Goal: Book appointment/travel/reservation

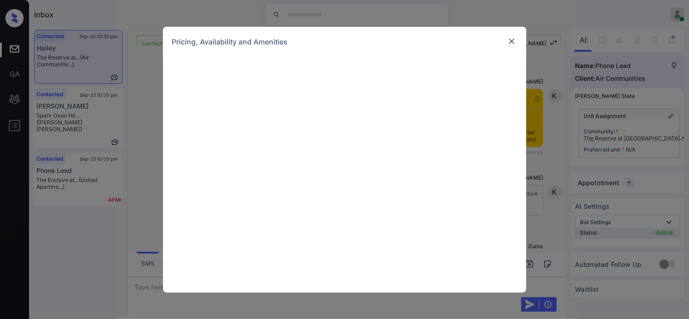
scroll to position [3180, 0]
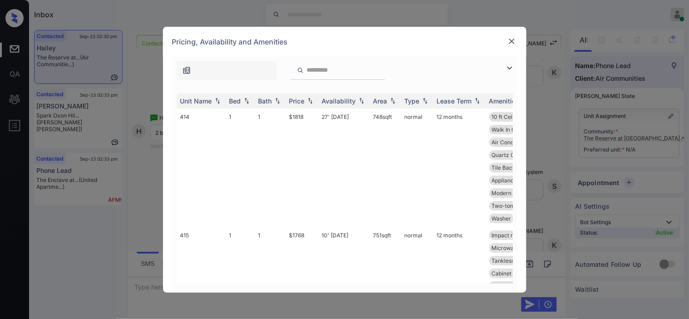
click at [510, 67] on img at bounding box center [509, 68] width 11 height 11
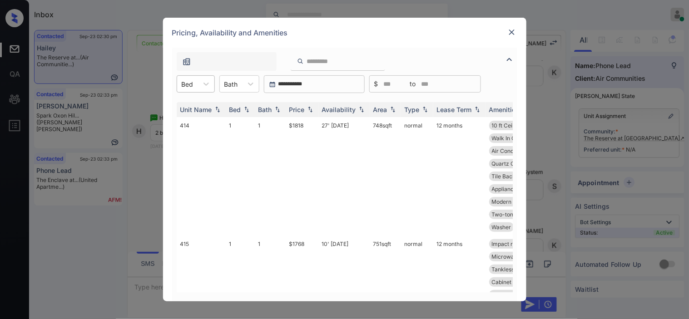
click at [195, 82] on div "Bed" at bounding box center [187, 84] width 21 height 13
click at [196, 120] on div "2" at bounding box center [196, 122] width 38 height 16
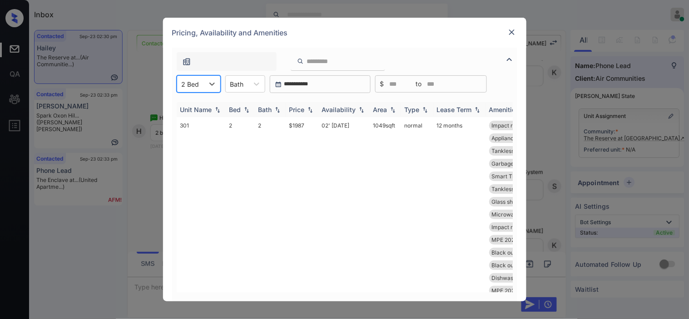
click at [306, 104] on th "Price" at bounding box center [302, 109] width 33 height 15
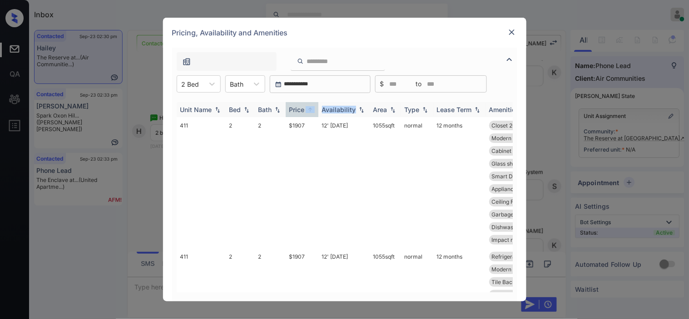
click at [309, 110] on img at bounding box center [310, 109] width 9 height 7
click at [310, 109] on img at bounding box center [310, 110] width 9 height 6
click at [314, 106] on img at bounding box center [310, 109] width 9 height 7
click at [319, 124] on tr "411 2 2 $1907 12' Sep 25 1055 sqft normal 12 months Closet 2014 Washer Smart Th…" at bounding box center [414, 182] width 474 height 131
copy td "$1907"
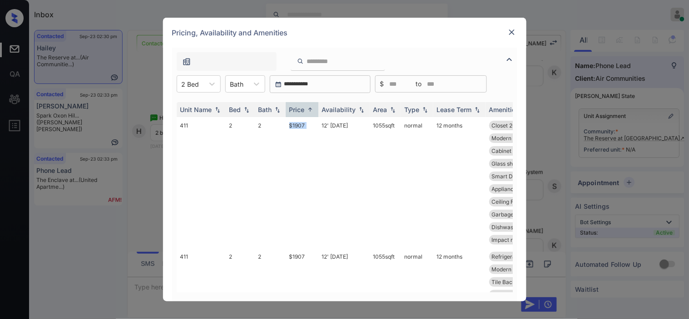
click at [511, 34] on img at bounding box center [511, 32] width 9 height 9
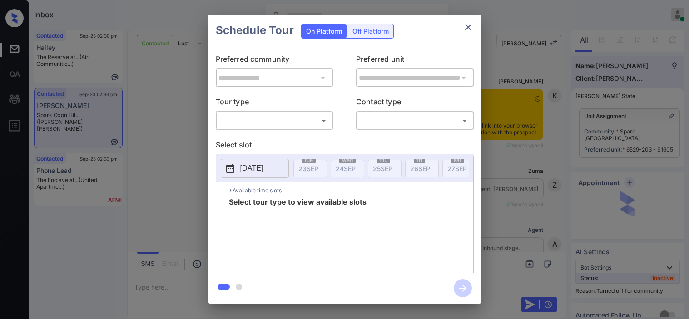
click at [307, 124] on body "Inbox [PERSON_NAME] Online Set yourself offline Set yourself on break Profile S…" at bounding box center [344, 159] width 689 height 319
type input "********"
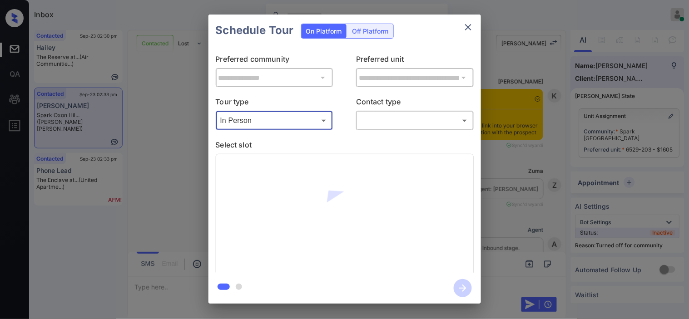
scroll to position [3071, 0]
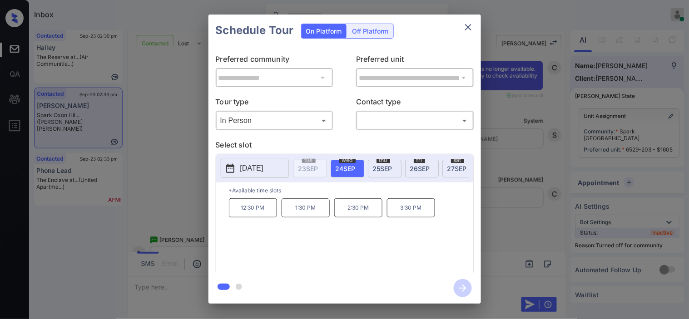
click at [164, 170] on div "**********" at bounding box center [344, 159] width 689 height 318
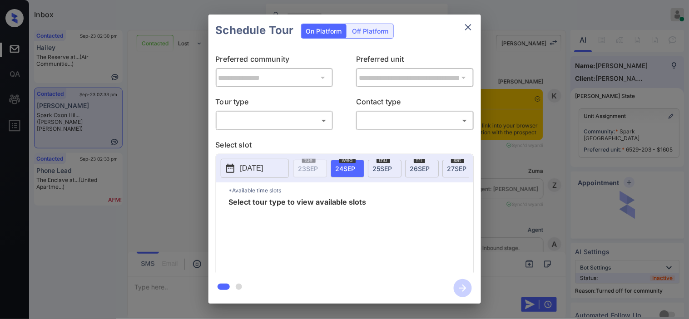
scroll to position [3625, 0]
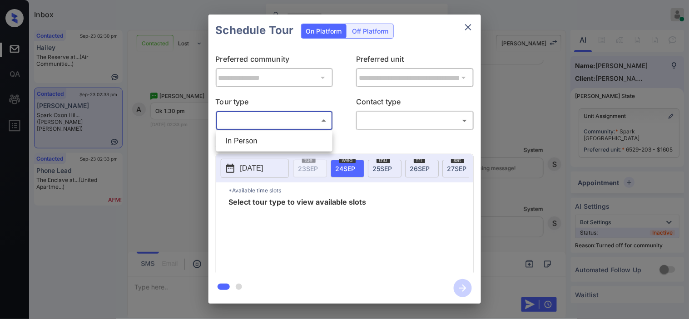
drag, startPoint x: 275, startPoint y: 120, endPoint x: 274, endPoint y: 133, distance: 13.6
click at [275, 123] on body "Inbox Kristine Capara Online Set yourself offline Set yourself on break Profile…" at bounding box center [344, 159] width 689 height 319
click at [274, 138] on li "In Person" at bounding box center [274, 141] width 112 height 16
type input "********"
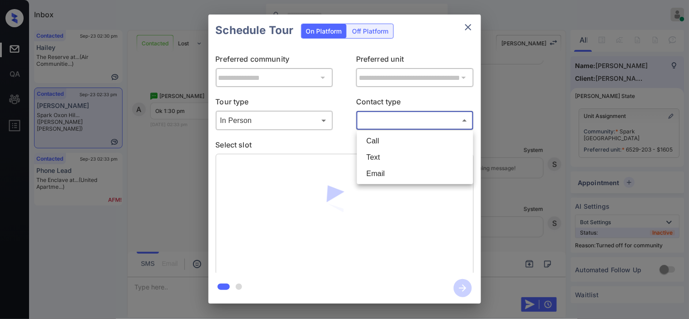
click at [372, 121] on body "Inbox Kristine Capara Online Set yourself offline Set yourself on break Profile…" at bounding box center [344, 159] width 689 height 319
click at [371, 158] on li "Text" at bounding box center [415, 157] width 112 height 16
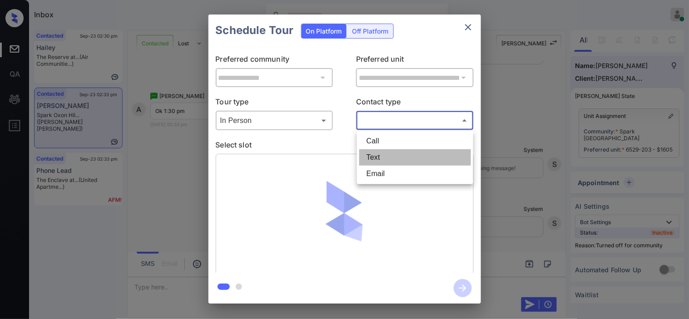
type input "****"
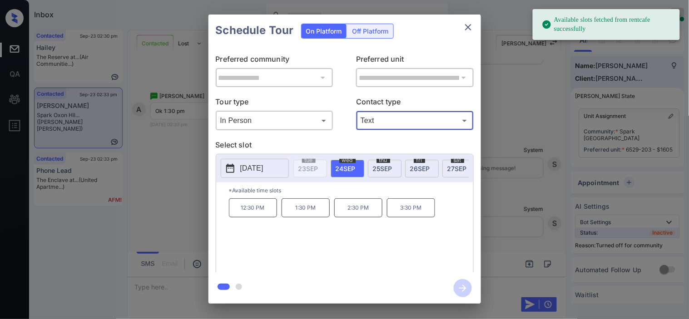
click at [306, 207] on p "1:30 PM" at bounding box center [305, 207] width 48 height 19
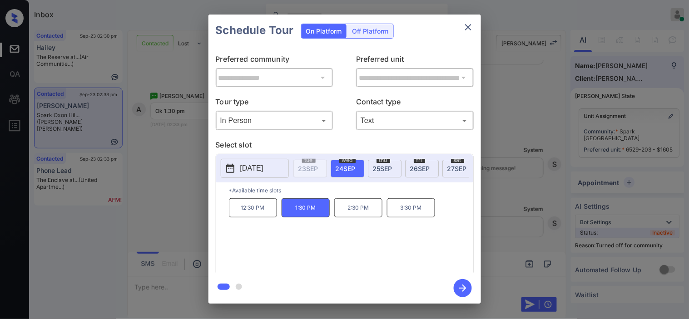
click at [463, 286] on icon "button" at bounding box center [462, 288] width 7 height 7
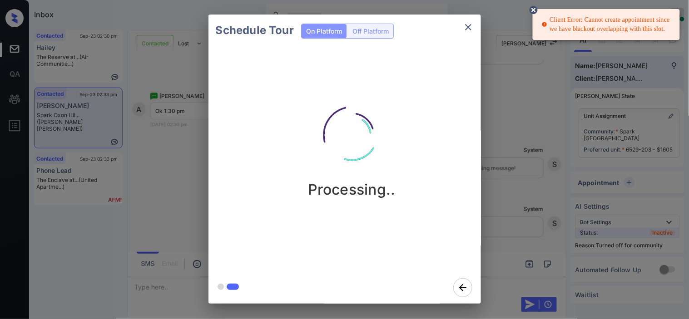
click at [531, 10] on icon at bounding box center [533, 10] width 8 height 8
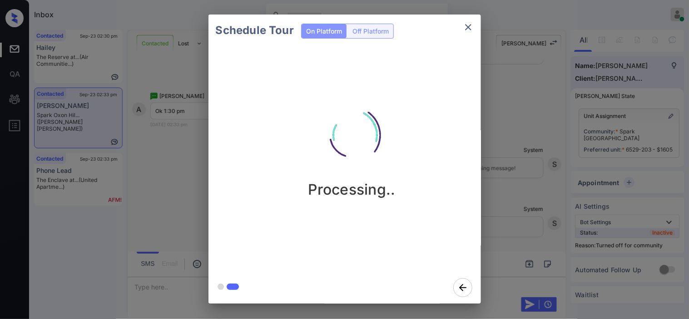
click at [474, 28] on button "close" at bounding box center [468, 27] width 18 height 18
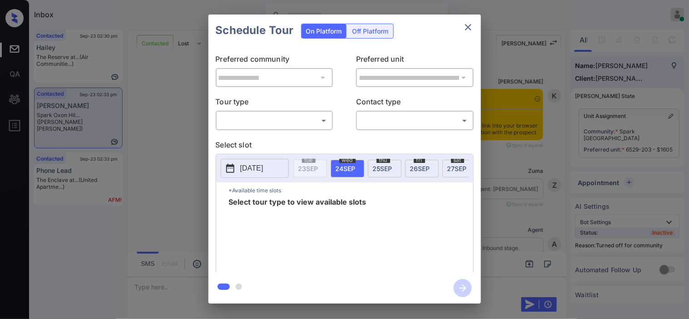
scroll to position [3679, 0]
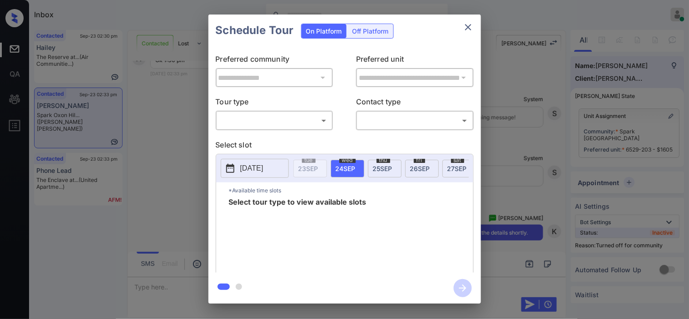
click at [276, 123] on body "Inbox Kristine Capara Online Set yourself offline Set yourself on break Profile…" at bounding box center [344, 159] width 689 height 319
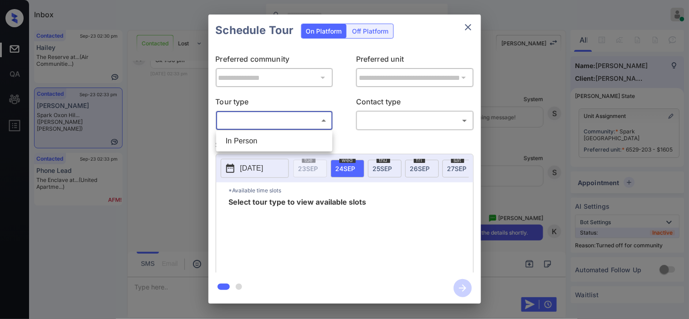
click at [274, 134] on li "In Person" at bounding box center [274, 141] width 112 height 16
type input "********"
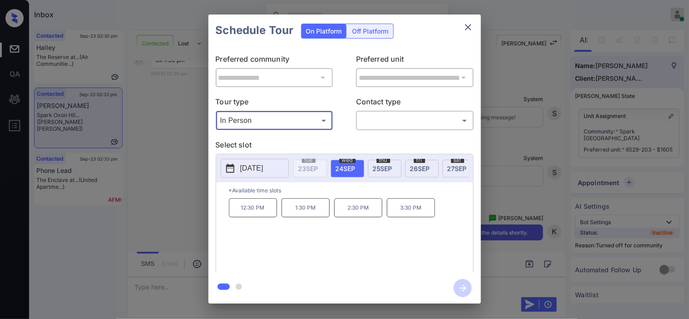
click at [157, 130] on div "**********" at bounding box center [344, 159] width 689 height 318
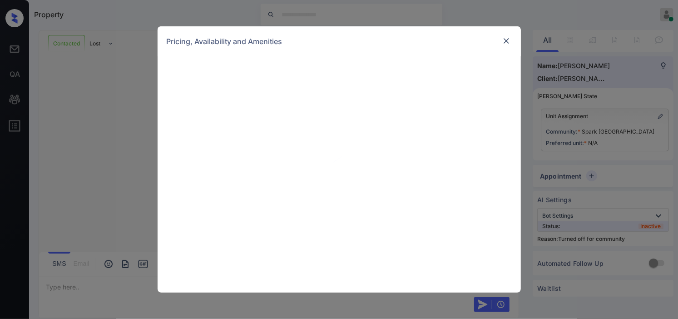
scroll to position [1177, 0]
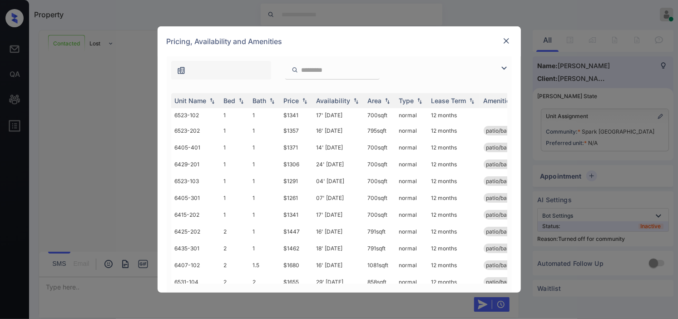
click at [503, 66] on img at bounding box center [503, 68] width 11 height 11
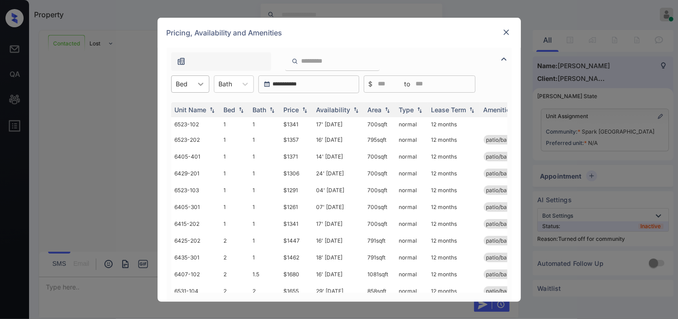
click at [194, 80] on div at bounding box center [200, 84] width 16 height 16
click at [186, 120] on div "2" at bounding box center [190, 122] width 38 height 16
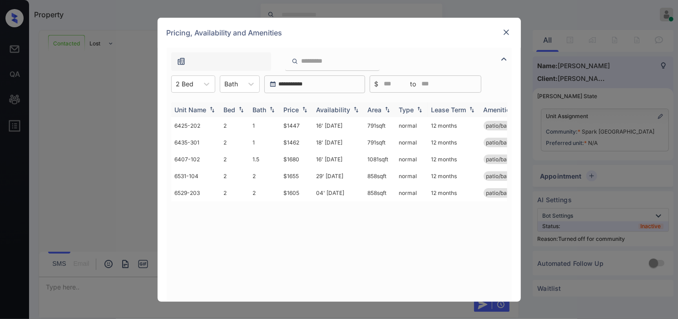
click at [301, 110] on img at bounding box center [304, 109] width 9 height 6
drag, startPoint x: 278, startPoint y: 124, endPoint x: 312, endPoint y: 124, distance: 34.5
click at [312, 124] on tr "6425-202 2 1 $1447 16' Mar 26 791 sqft normal 12 months patio/balcony renovated" at bounding box center [408, 125] width 474 height 17
copy tr "$1447"
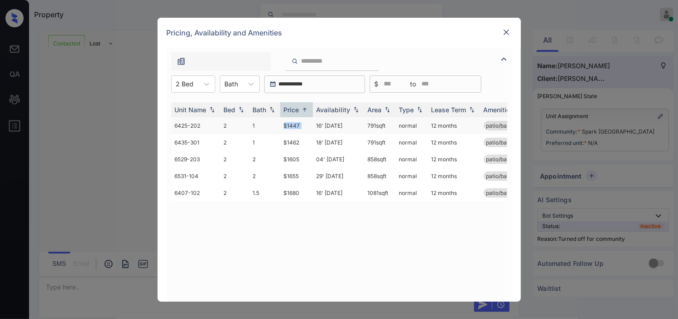
click at [299, 124] on td "$1447" at bounding box center [296, 125] width 33 height 17
drag, startPoint x: 299, startPoint y: 124, endPoint x: 419, endPoint y: 5, distance: 169.2
click at [302, 119] on td "$1447" at bounding box center [296, 125] width 33 height 17
drag, startPoint x: 91, startPoint y: 228, endPoint x: 465, endPoint y: 119, distance: 390.0
click at [107, 230] on div "**********" at bounding box center [339, 159] width 678 height 319
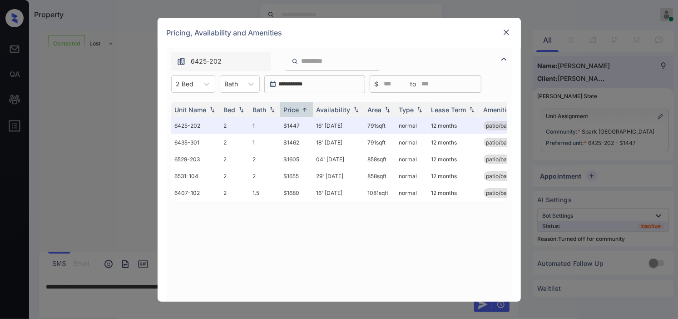
click at [507, 31] on img at bounding box center [506, 32] width 9 height 9
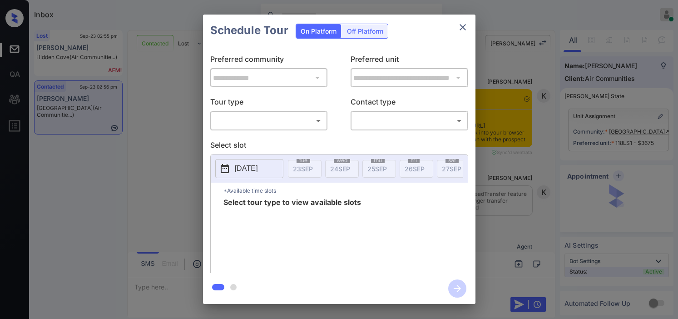
click at [271, 127] on body "Inbox [PERSON_NAME] Online Set yourself offline Set yourself on break Profile S…" at bounding box center [339, 159] width 678 height 319
type input "********"
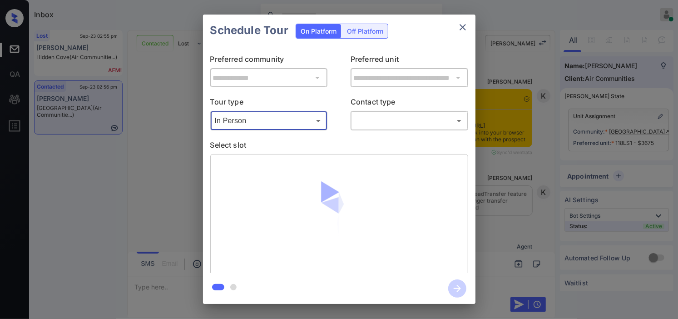
scroll to position [1545, 0]
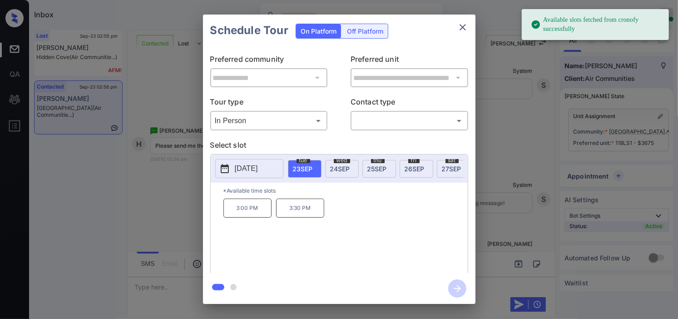
click at [246, 161] on button "[DATE]" at bounding box center [249, 168] width 68 height 19
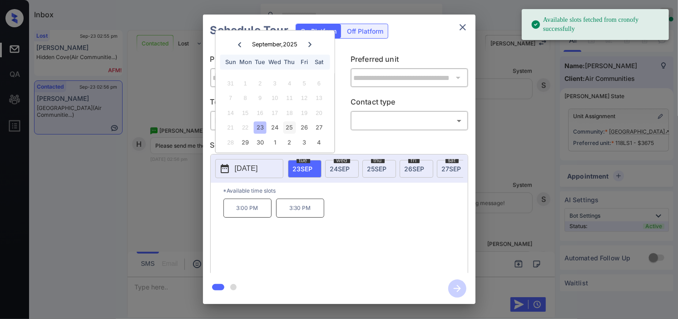
click at [286, 129] on div "25" at bounding box center [289, 128] width 12 height 12
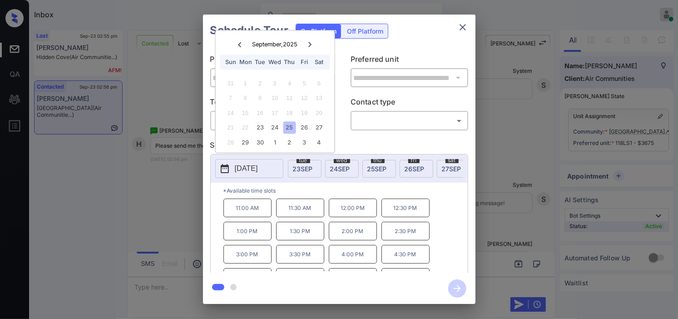
click at [148, 174] on div "**********" at bounding box center [339, 159] width 678 height 318
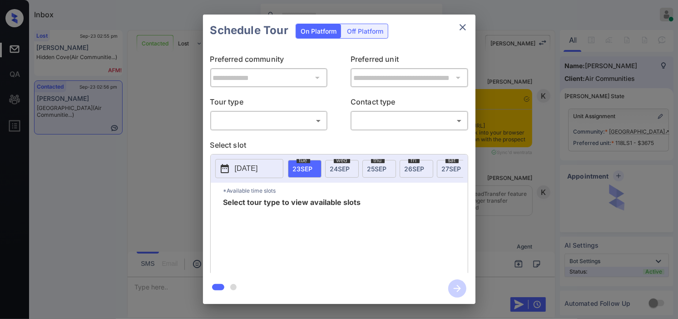
click at [300, 122] on body "Inbox [PERSON_NAME] Online Set yourself offline Set yourself on break Profile S…" at bounding box center [339, 159] width 678 height 319
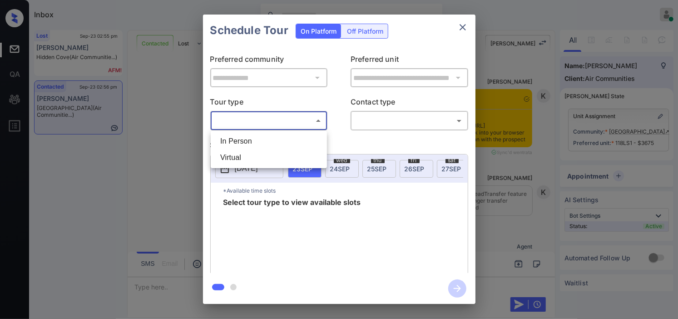
scroll to position [1596, 0]
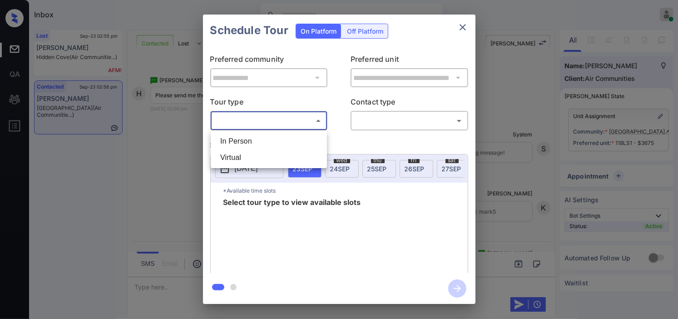
drag, startPoint x: 292, startPoint y: 137, endPoint x: 369, endPoint y: 128, distance: 77.2
click at [292, 138] on li "In Person" at bounding box center [269, 141] width 112 height 16
type input "********"
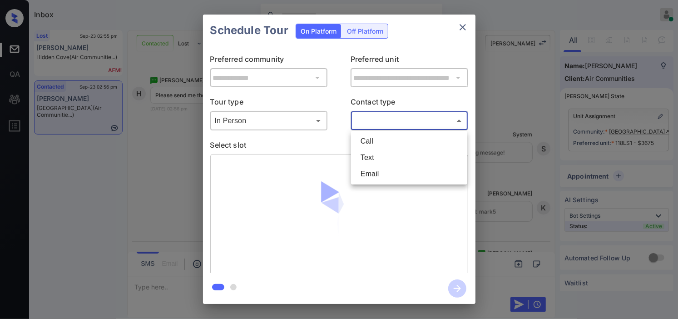
click at [375, 122] on body "Inbox [PERSON_NAME] Online Set yourself offline Set yourself on break Profile S…" at bounding box center [339, 159] width 678 height 319
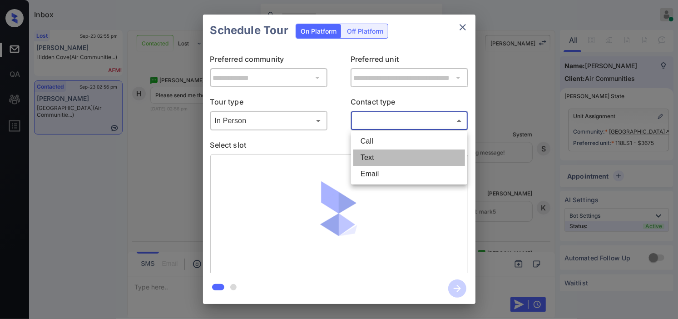
click at [371, 154] on li "Text" at bounding box center [409, 157] width 112 height 16
type input "****"
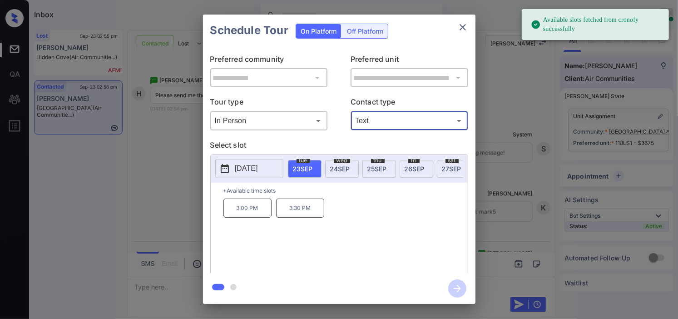
click at [222, 168] on icon at bounding box center [225, 168] width 8 height 9
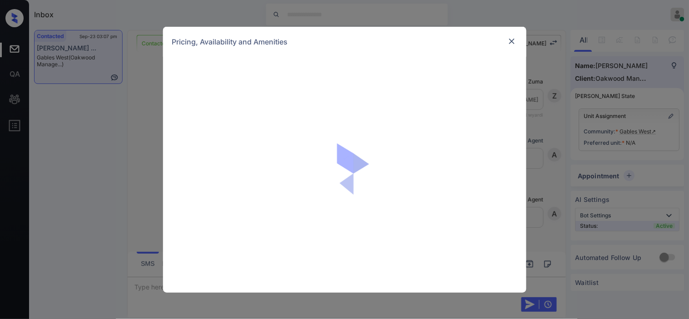
scroll to position [1226, 0]
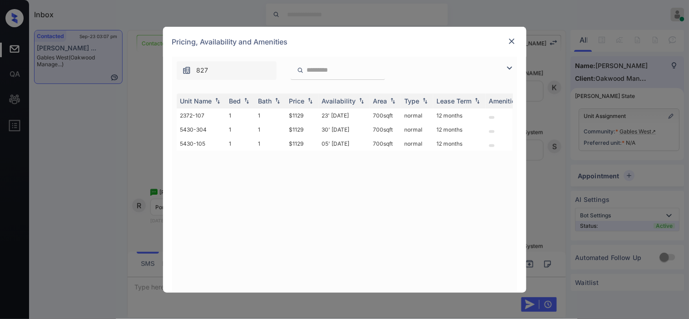
click at [508, 68] on img at bounding box center [509, 68] width 11 height 11
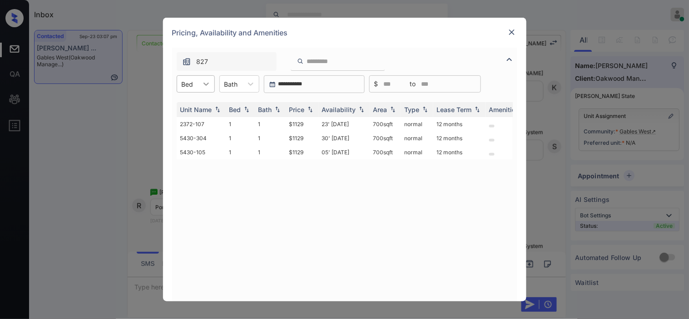
click at [200, 88] on div at bounding box center [206, 84] width 16 height 16
click at [199, 102] on div "1" at bounding box center [196, 106] width 38 height 16
click at [309, 110] on img at bounding box center [310, 110] width 9 height 6
drag, startPoint x: 306, startPoint y: 125, endPoint x: 311, endPoint y: 126, distance: 5.9
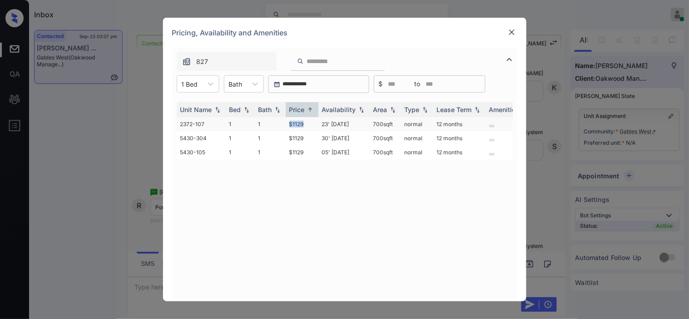
click at [311, 126] on td "$1129" at bounding box center [302, 124] width 33 height 14
copy td "$1129"
click at [297, 126] on td "$1129" at bounding box center [302, 124] width 33 height 14
drag, startPoint x: 297, startPoint y: 126, endPoint x: 524, endPoint y: 25, distance: 248.3
click at [300, 125] on td "$1129" at bounding box center [302, 124] width 33 height 14
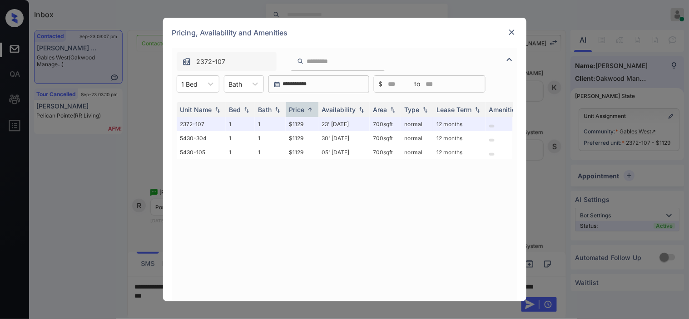
click at [516, 31] on div at bounding box center [511, 32] width 11 height 11
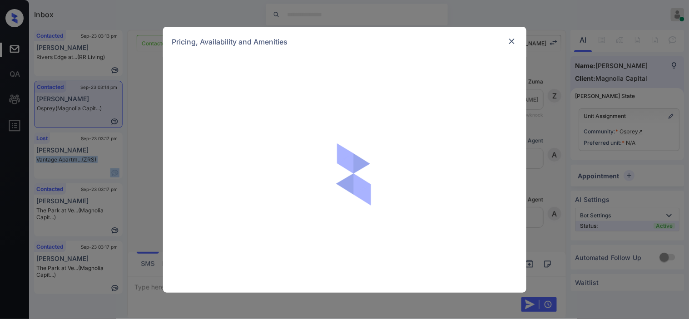
scroll to position [1003, 0]
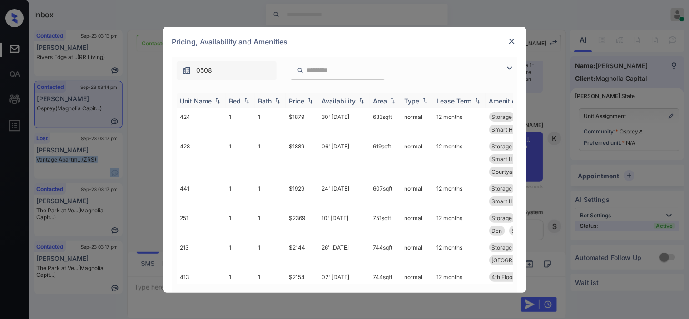
click at [505, 64] on img at bounding box center [509, 68] width 11 height 11
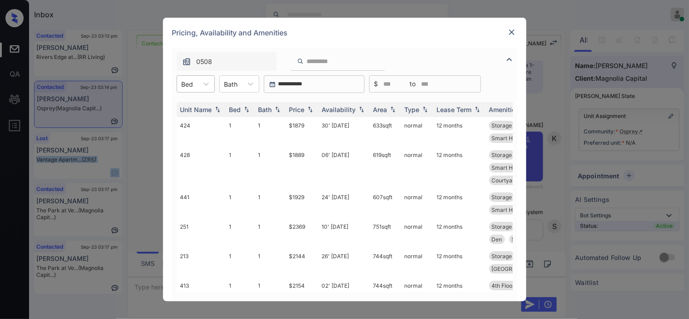
click at [194, 85] on div "Bed" at bounding box center [187, 84] width 21 height 13
click at [198, 112] on div "1" at bounding box center [196, 106] width 38 height 16
click at [306, 107] on img at bounding box center [310, 110] width 9 height 6
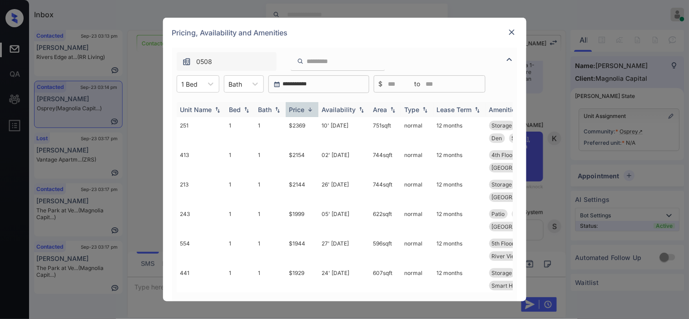
click at [306, 107] on img at bounding box center [310, 109] width 9 height 7
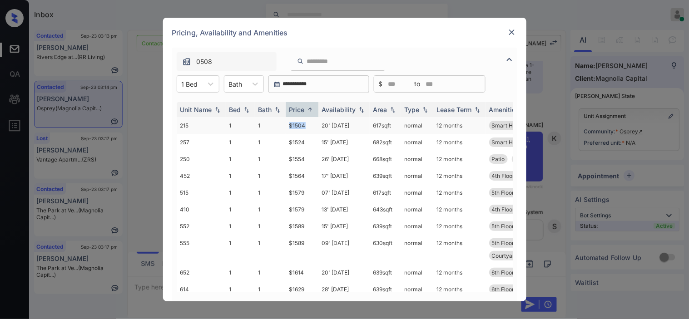
drag, startPoint x: 288, startPoint y: 124, endPoint x: 310, endPoint y: 124, distance: 22.2
click at [310, 124] on td "$1504" at bounding box center [302, 125] width 33 height 17
copy td "$1504"
click at [310, 124] on td "$1504" at bounding box center [302, 125] width 33 height 17
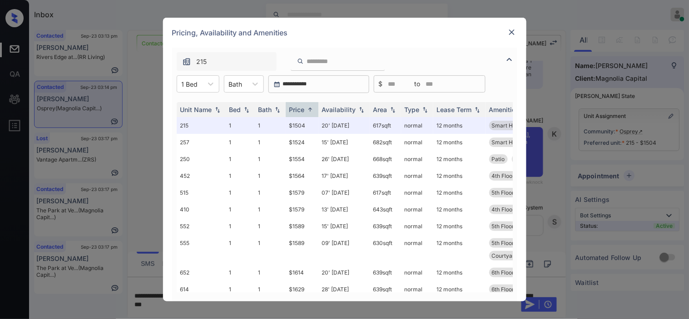
click at [514, 31] on img at bounding box center [511, 32] width 9 height 9
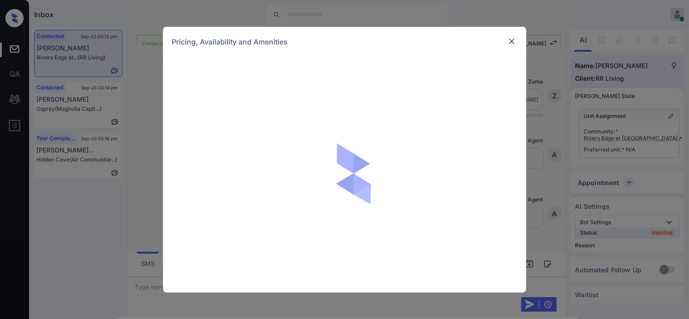
scroll to position [923, 0]
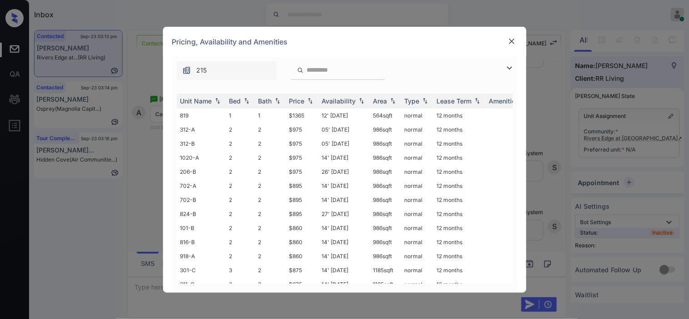
click at [510, 66] on img at bounding box center [509, 68] width 11 height 11
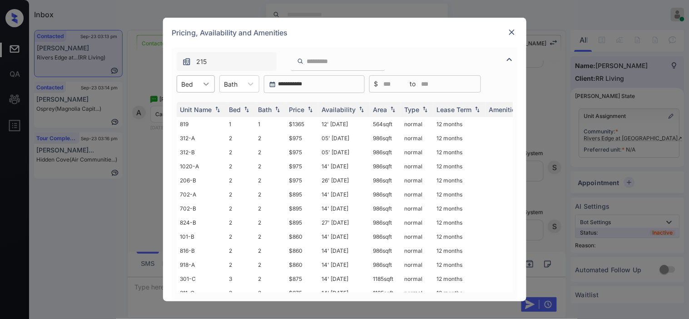
click at [200, 85] on div at bounding box center [206, 84] width 16 height 16
click at [194, 109] on div "1" at bounding box center [196, 106] width 38 height 16
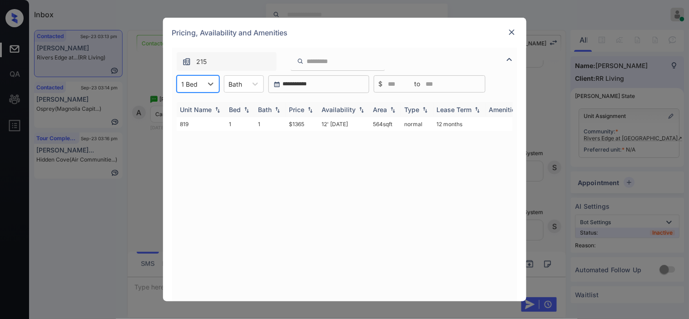
click at [308, 107] on img at bounding box center [310, 110] width 9 height 6
click at [308, 107] on img at bounding box center [310, 109] width 9 height 7
drag, startPoint x: 284, startPoint y: 119, endPoint x: 309, endPoint y: 121, distance: 25.0
click at [309, 121] on tr "819 1 1 $1365 12' Aug 25 564 sqft normal 12 months" at bounding box center [414, 124] width 474 height 14
copy tr "$1365"
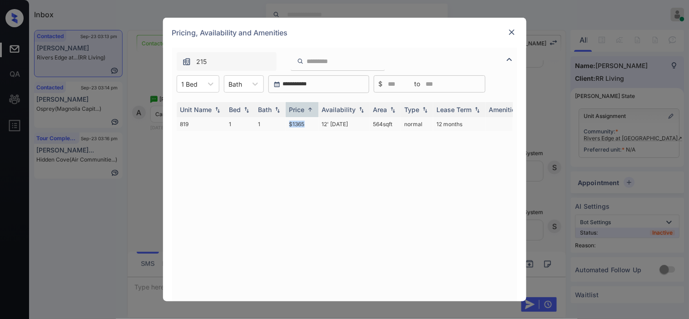
click at [309, 121] on td "$1365" at bounding box center [302, 124] width 33 height 14
drag, startPoint x: 309, startPoint y: 121, endPoint x: 359, endPoint y: 93, distance: 57.7
click at [310, 121] on td "$1365" at bounding box center [302, 124] width 33 height 14
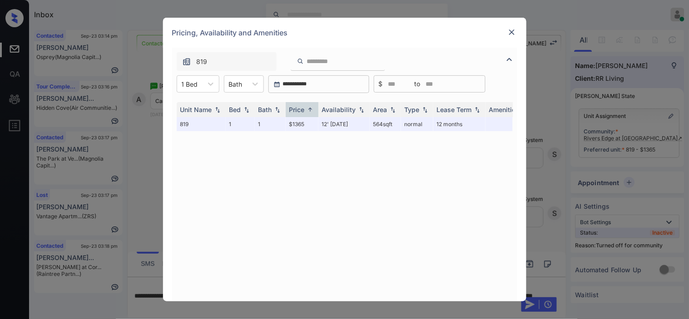
click at [506, 32] on div at bounding box center [511, 32] width 11 height 11
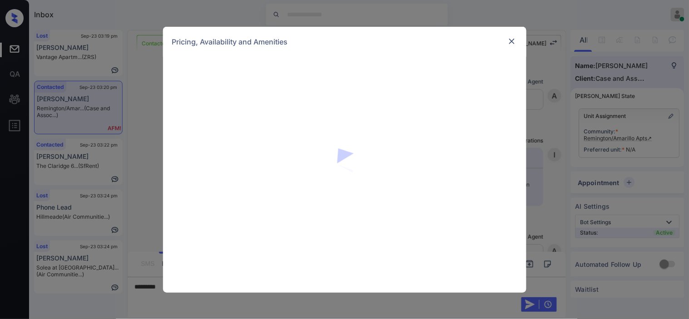
scroll to position [1108, 0]
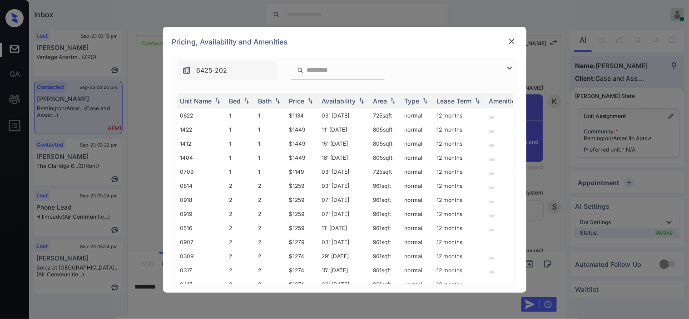
click at [511, 65] on img at bounding box center [509, 68] width 11 height 11
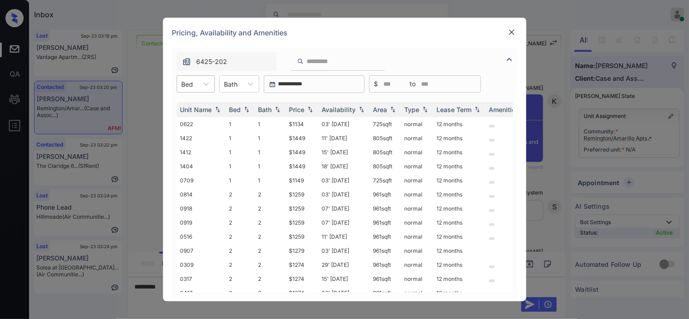
click at [196, 90] on div "Bed" at bounding box center [187, 84] width 21 height 13
click at [193, 123] on div "2" at bounding box center [196, 122] width 38 height 16
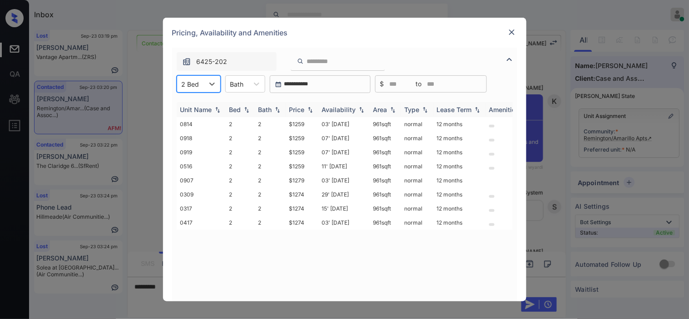
click at [309, 110] on img at bounding box center [310, 110] width 9 height 6
drag, startPoint x: 282, startPoint y: 179, endPoint x: 304, endPoint y: 182, distance: 22.0
click at [304, 182] on tr "0309 2 2 $1274 29' Sep 25 961 sqft normal 12 months" at bounding box center [414, 180] width 474 height 14
copy tr "$1274"
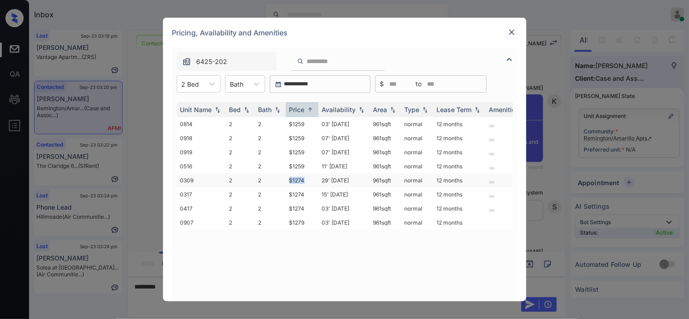
click at [304, 182] on td "$1274" at bounding box center [302, 180] width 33 height 14
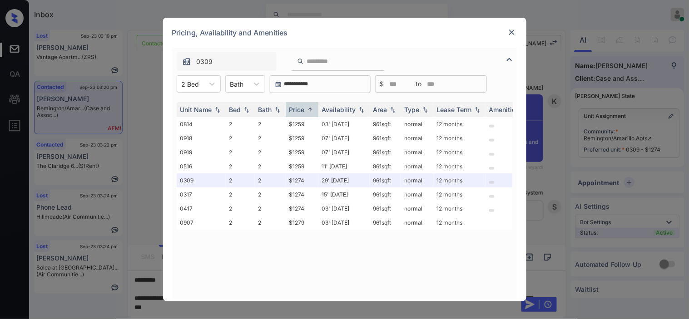
click at [508, 29] on img at bounding box center [511, 32] width 9 height 9
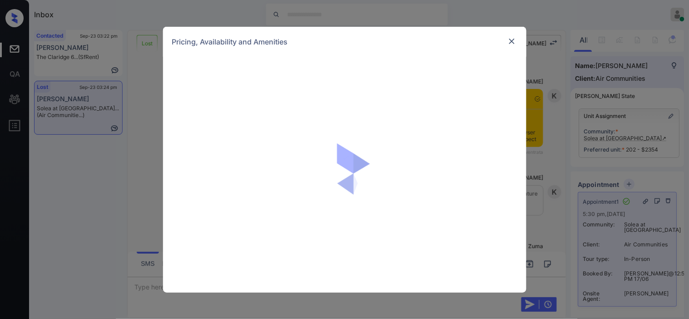
scroll to position [9504, 0]
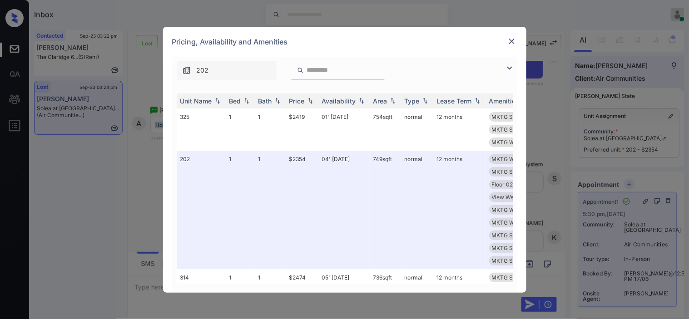
click at [509, 70] on img at bounding box center [509, 68] width 11 height 11
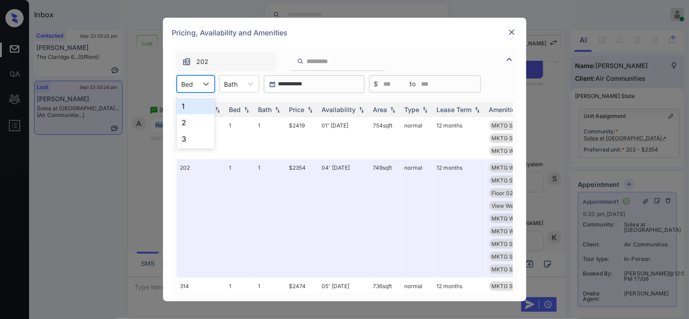
click at [196, 78] on div "Bed" at bounding box center [187, 84] width 21 height 13
click at [187, 104] on div "1" at bounding box center [196, 106] width 38 height 16
click at [302, 111] on div "Price" at bounding box center [296, 110] width 15 height 8
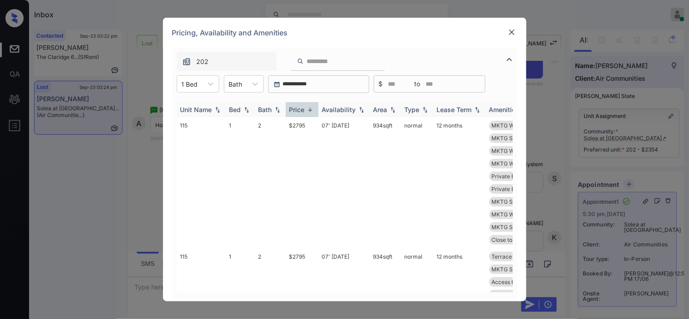
click at [311, 107] on img at bounding box center [310, 109] width 9 height 7
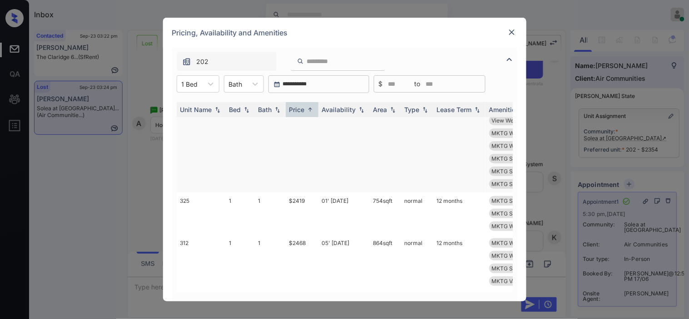
scroll to position [101, 0]
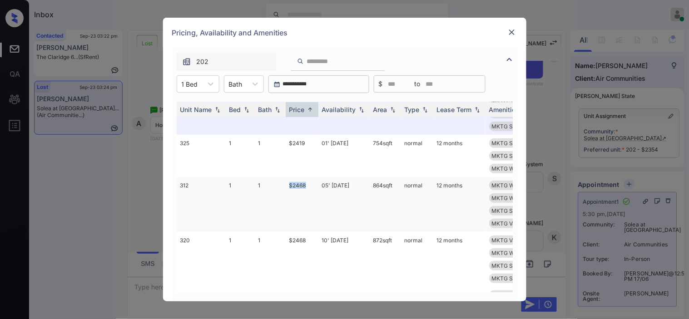
drag, startPoint x: 286, startPoint y: 184, endPoint x: 314, endPoint y: 182, distance: 27.8
click at [314, 182] on td "$2468" at bounding box center [302, 204] width 33 height 55
copy td "$2468"
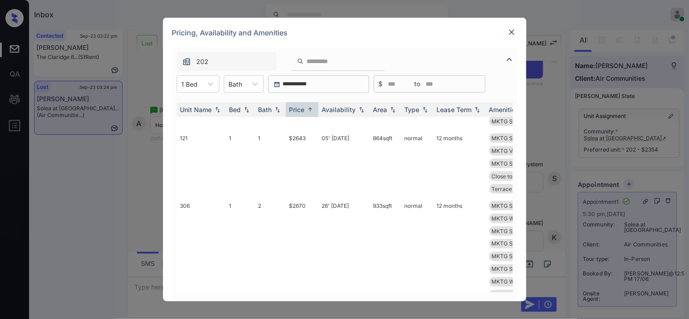
scroll to position [302, 0]
click at [513, 31] on img at bounding box center [511, 32] width 9 height 9
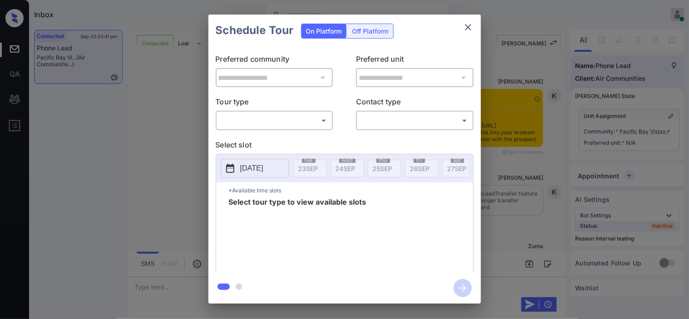
scroll to position [1003, 0]
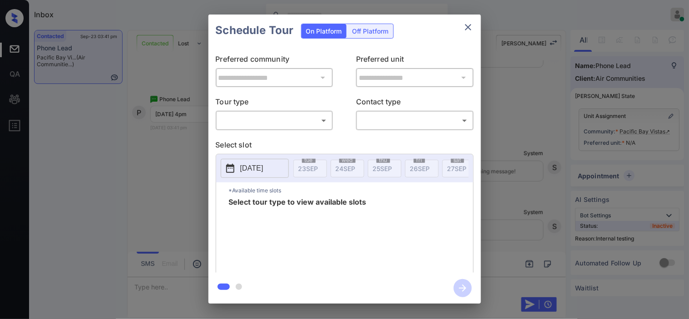
click at [258, 122] on body "Inbox Kristine Capara Online Set yourself offline Set yourself on break Profile…" at bounding box center [344, 159] width 689 height 319
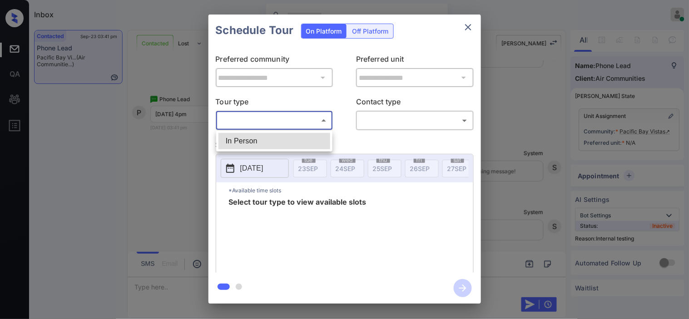
click at [254, 139] on li "In Person" at bounding box center [274, 141] width 112 height 16
type input "********"
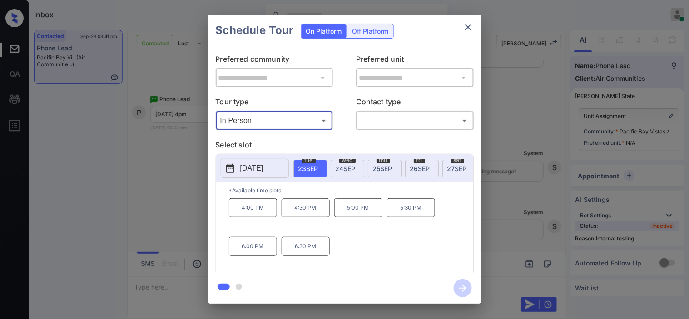
click at [167, 182] on div "**********" at bounding box center [344, 159] width 689 height 318
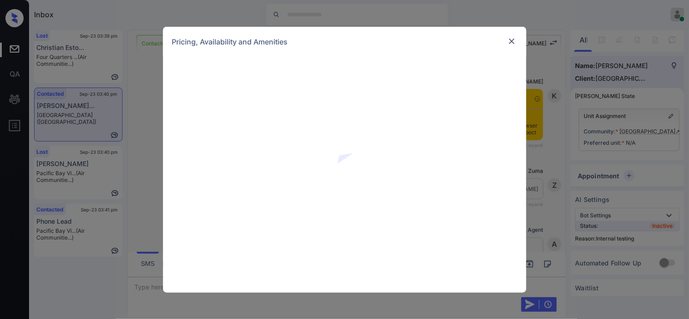
scroll to position [2358, 0]
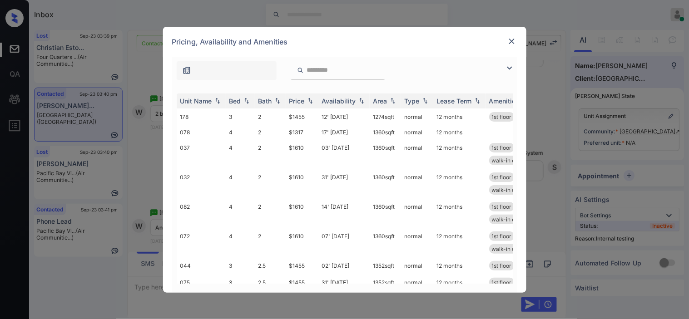
click at [505, 67] on img at bounding box center [509, 68] width 11 height 11
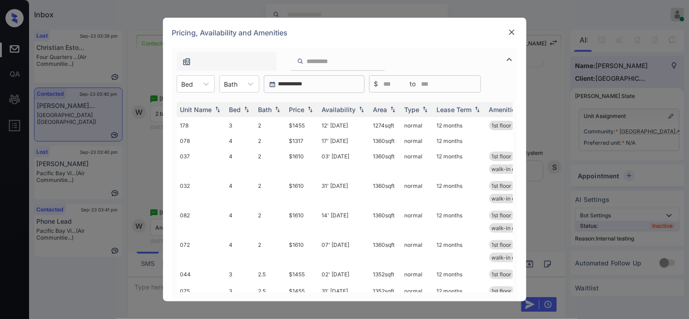
click at [187, 89] on div "Bed" at bounding box center [187, 84] width 21 height 13
drag, startPoint x: 189, startPoint y: 103, endPoint x: 194, endPoint y: 103, distance: 5.0
click at [190, 103] on div "3" at bounding box center [196, 106] width 38 height 16
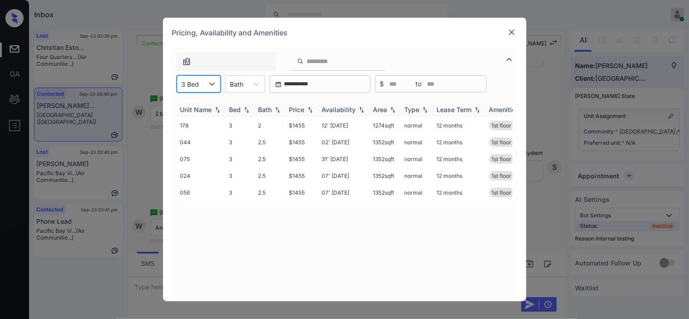
click at [302, 108] on div "Price" at bounding box center [296, 110] width 15 height 8
drag, startPoint x: 283, startPoint y: 143, endPoint x: 310, endPoint y: 143, distance: 26.8
click at [310, 143] on tr "044 3 2.5 $1455 02' [DATE] sqft normal 12 months 1st floor patio/balcony washer…" at bounding box center [414, 142] width 474 height 17
copy tr "$1455"
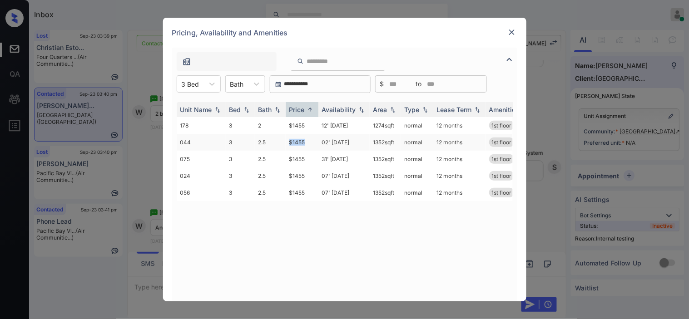
click at [300, 143] on td "$1455" at bounding box center [302, 142] width 33 height 17
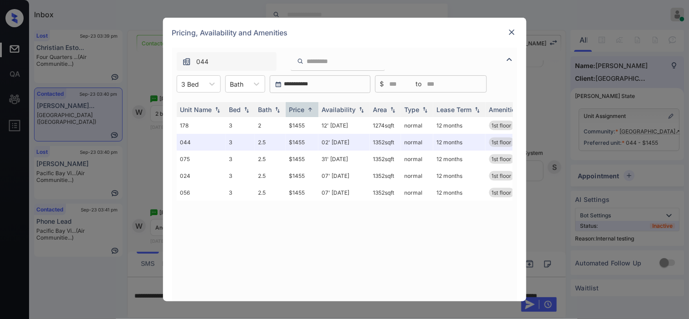
click at [511, 24] on div "Pricing, Availability and Amenities" at bounding box center [344, 33] width 363 height 30
click at [510, 28] on img at bounding box center [511, 32] width 9 height 9
